Goal: Information Seeking & Learning: Learn about a topic

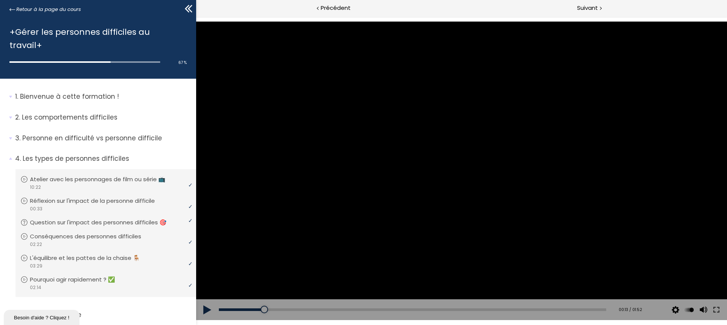
scroll to position [444, 0]
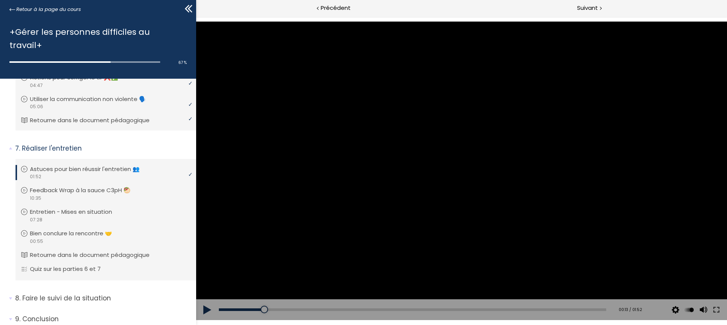
click at [207, 308] on button at bounding box center [207, 309] width 23 height 21
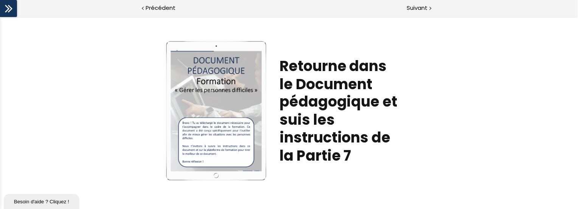
scroll to position [0, 0]
click at [412, 8] on span "Suivant" at bounding box center [418, 7] width 21 height 9
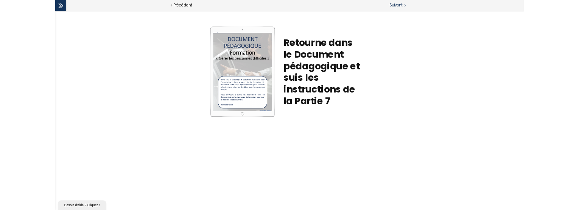
scroll to position [444, 0]
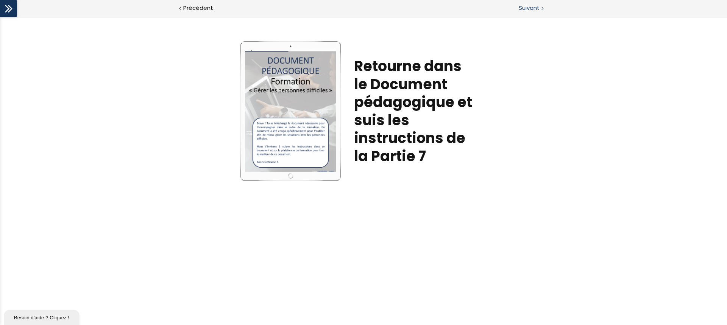
click at [541, 10] on div at bounding box center [541, 7] width 2 height 9
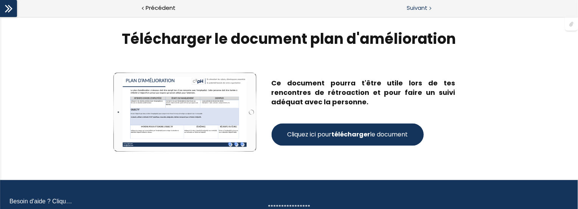
scroll to position [0, 0]
click at [341, 137] on strong "télécharger" at bounding box center [351, 135] width 39 height 9
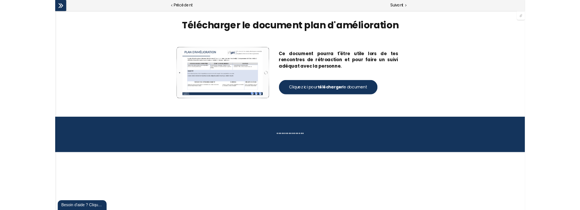
scroll to position [444, 0]
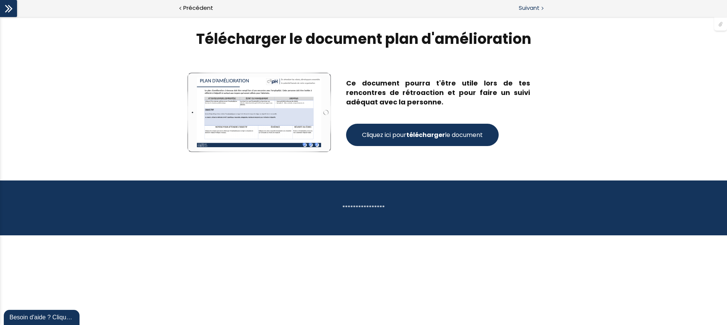
click at [521, 9] on span "Suivant" at bounding box center [528, 7] width 21 height 9
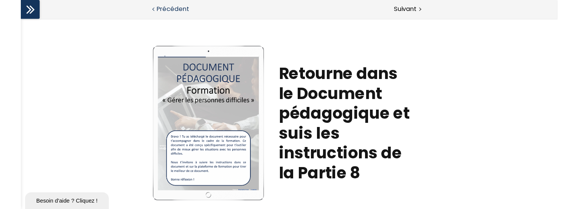
scroll to position [0, 0]
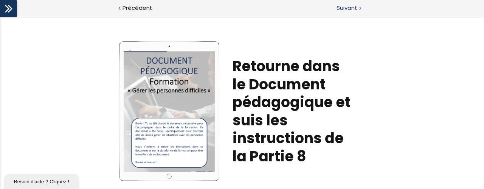
click at [347, 8] on span "Suivant" at bounding box center [347, 7] width 21 height 9
click at [358, 8] on div "Suivant" at bounding box center [363, 8] width 242 height 17
click at [351, 7] on span "Suivant" at bounding box center [347, 7] width 21 height 9
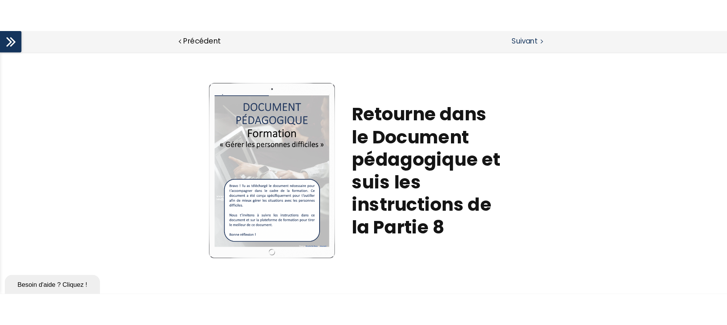
scroll to position [444, 0]
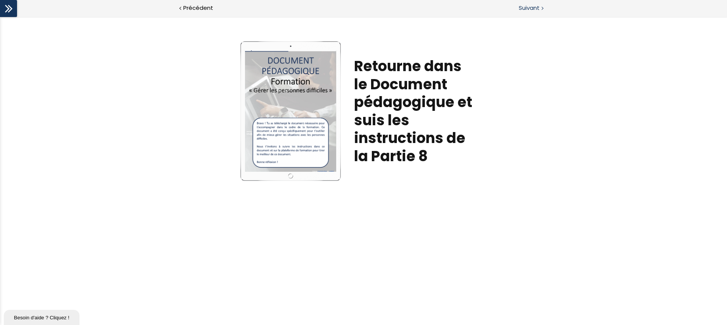
click at [529, 9] on span "Suivant" at bounding box center [528, 7] width 21 height 9
click at [523, 8] on span "Suivant" at bounding box center [528, 7] width 21 height 9
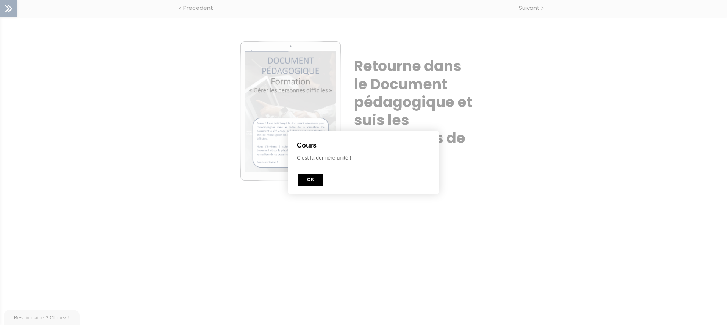
click at [306, 181] on button "OK" at bounding box center [310, 180] width 26 height 12
